Goal: Book appointment/travel/reservation

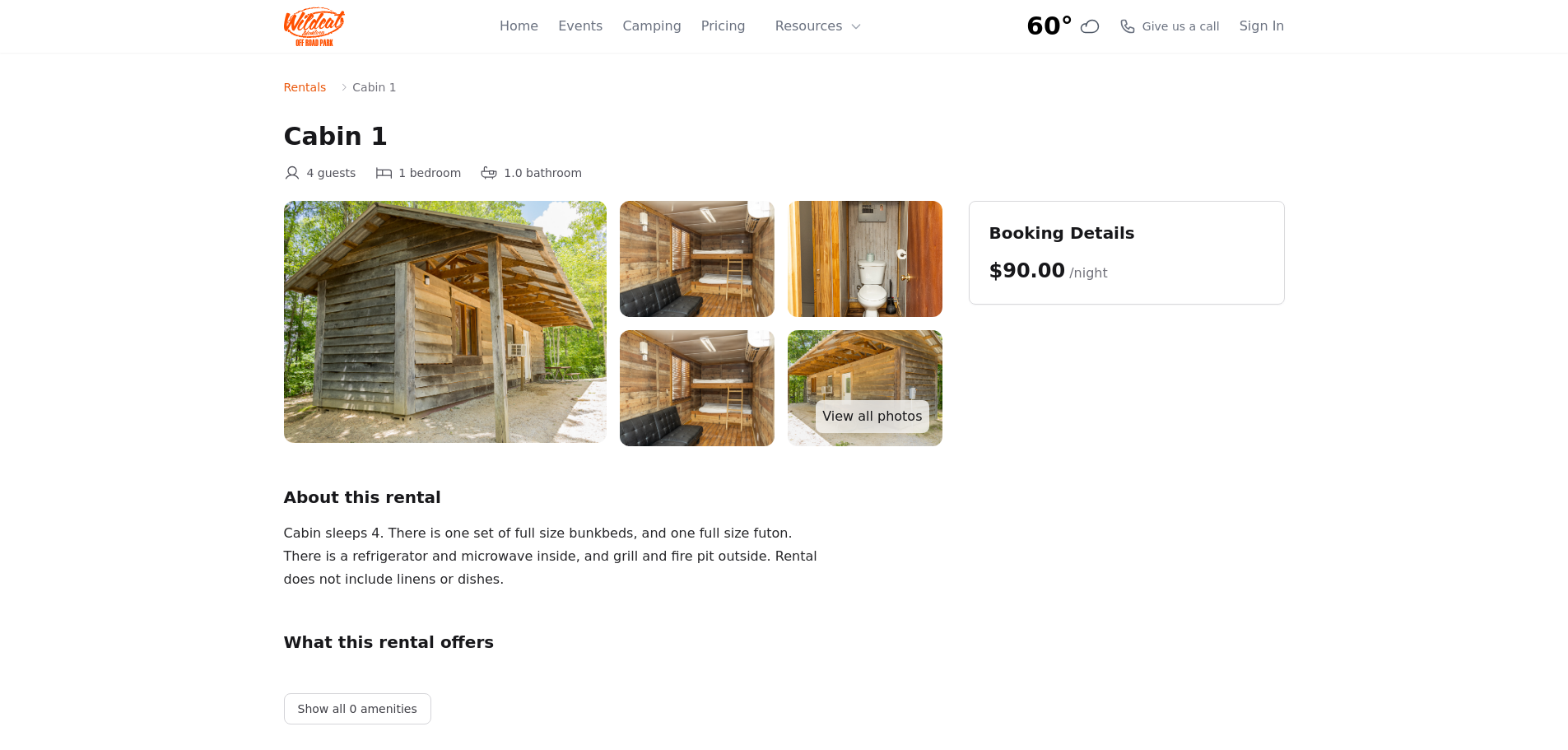
click at [719, 255] on img at bounding box center [697, 259] width 155 height 116
click at [706, 281] on img at bounding box center [697, 259] width 155 height 116
click at [863, 414] on link "View all photos" at bounding box center [872, 417] width 113 height 33
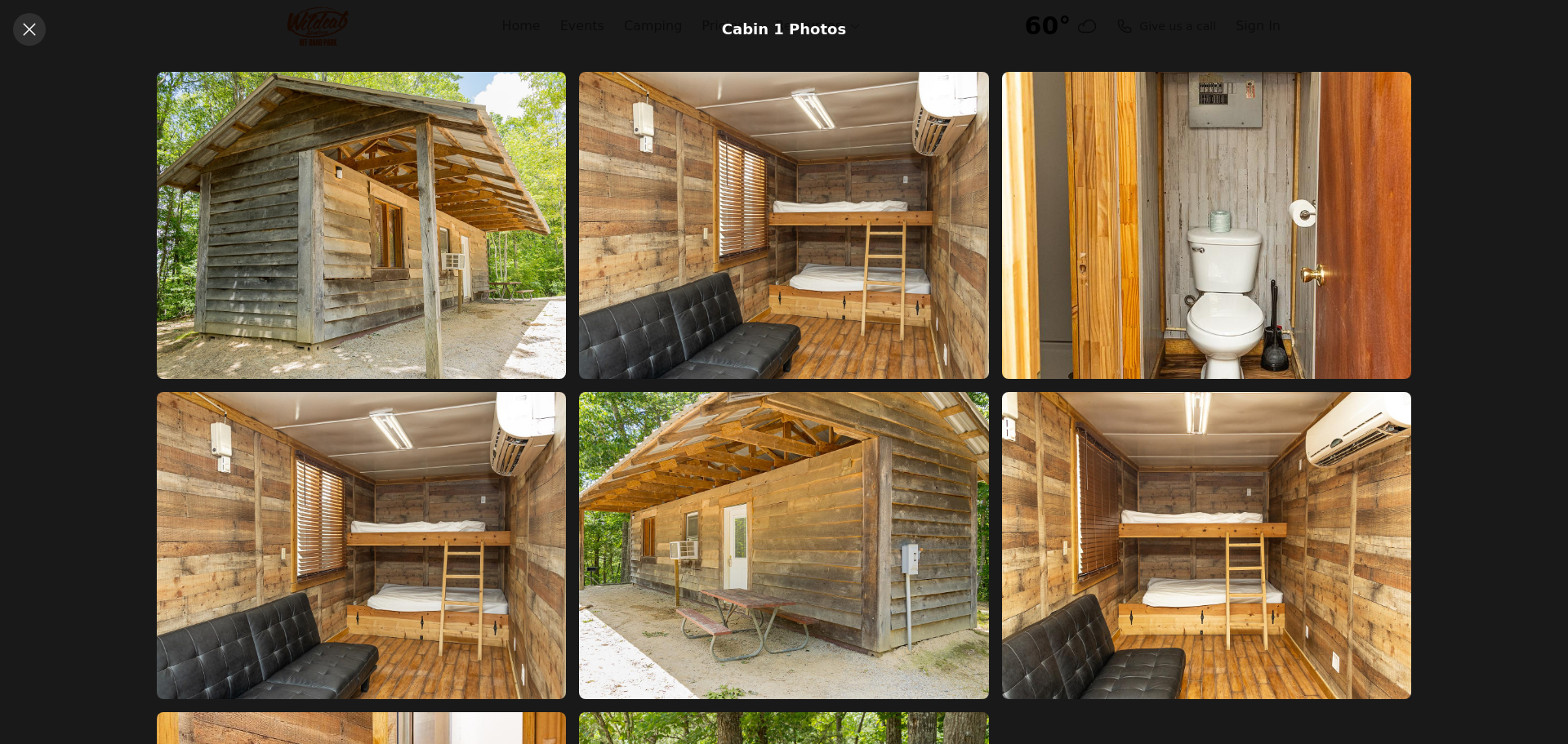
click at [31, 22] on icon at bounding box center [30, 30] width 20 height 20
click at [35, 31] on icon at bounding box center [30, 30] width 20 height 20
